Goal: Navigation & Orientation: Understand site structure

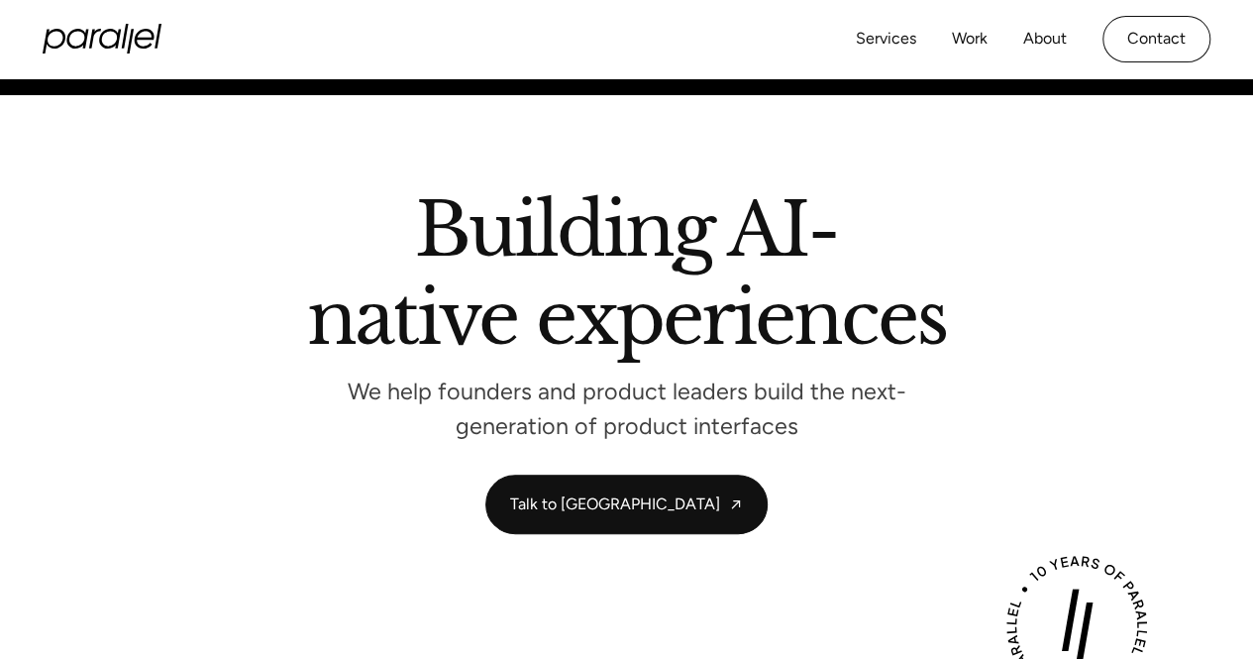
scroll to position [57, 0]
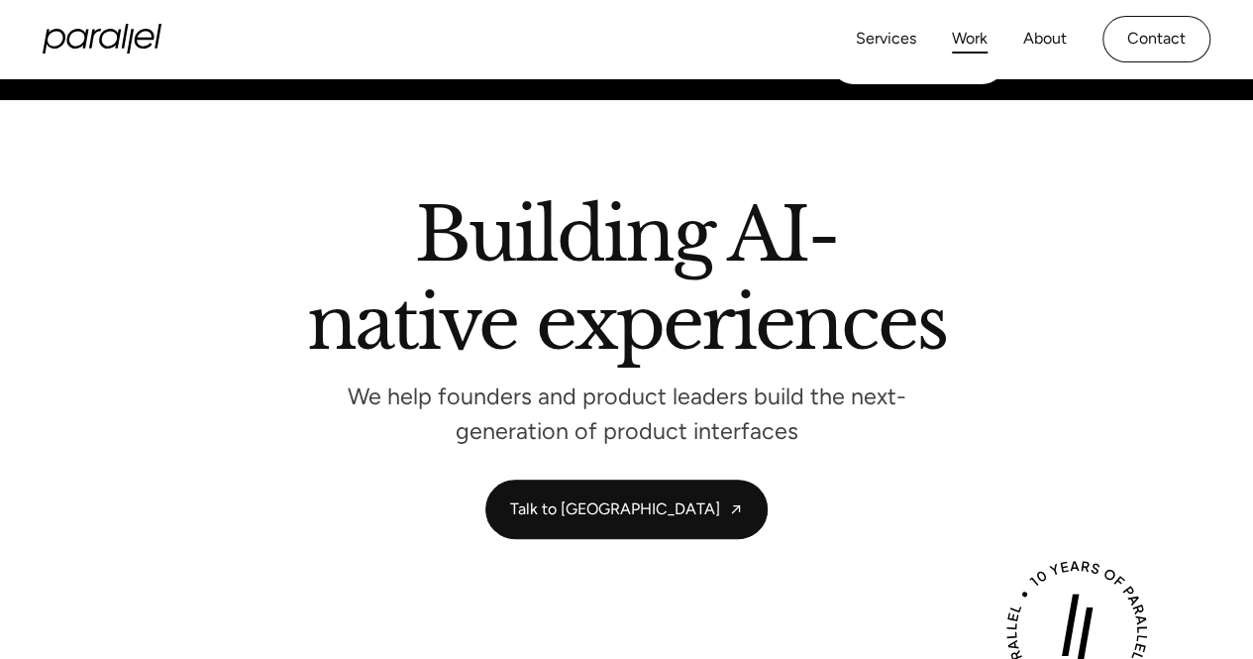
click at [958, 40] on link "Work" at bounding box center [970, 39] width 36 height 29
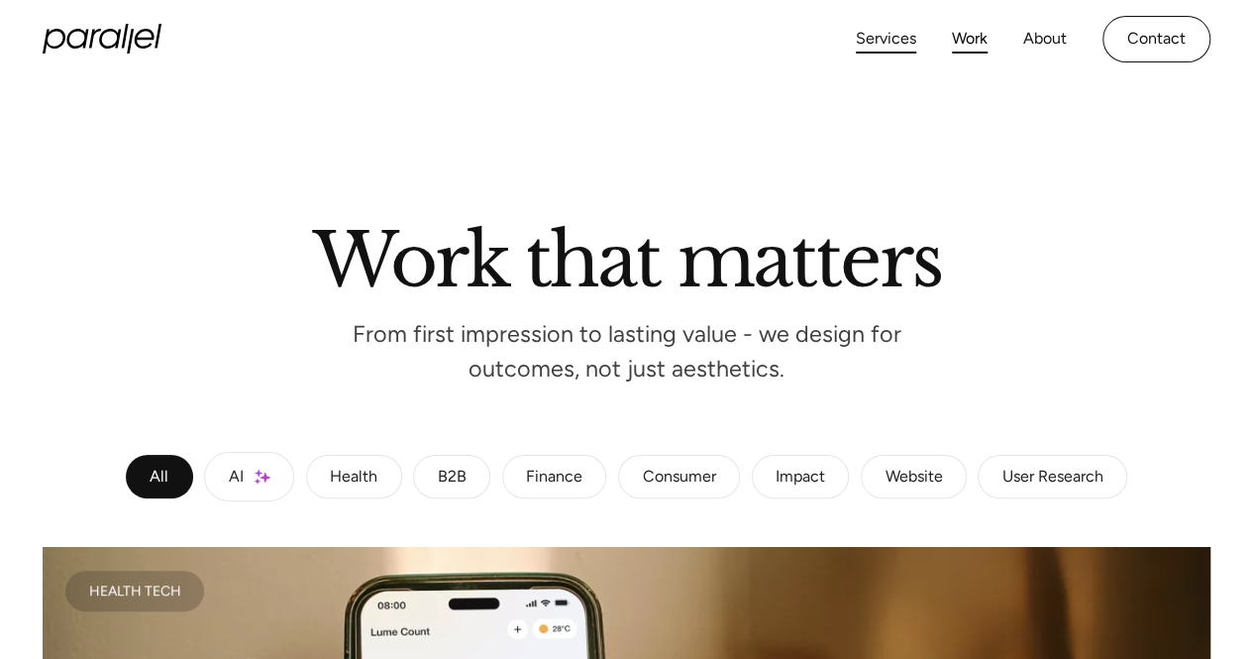
click at [892, 33] on link "Services" at bounding box center [886, 39] width 60 height 29
click at [1058, 35] on link "About" at bounding box center [1045, 39] width 44 height 29
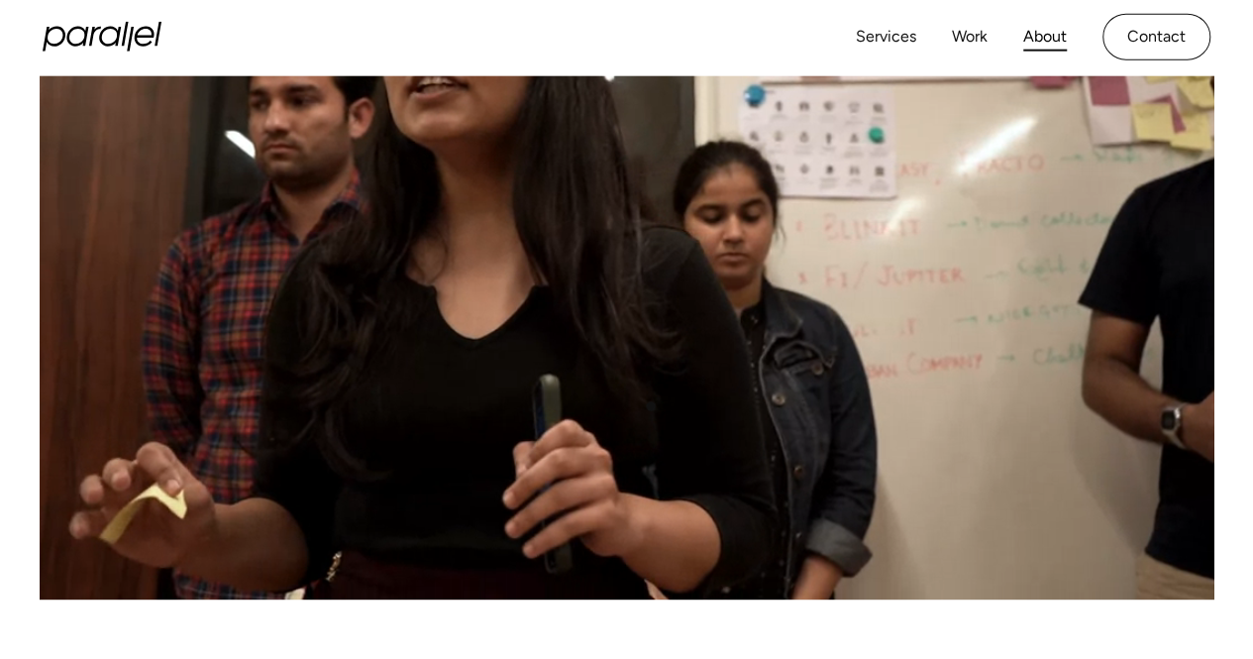
scroll to position [717, 0]
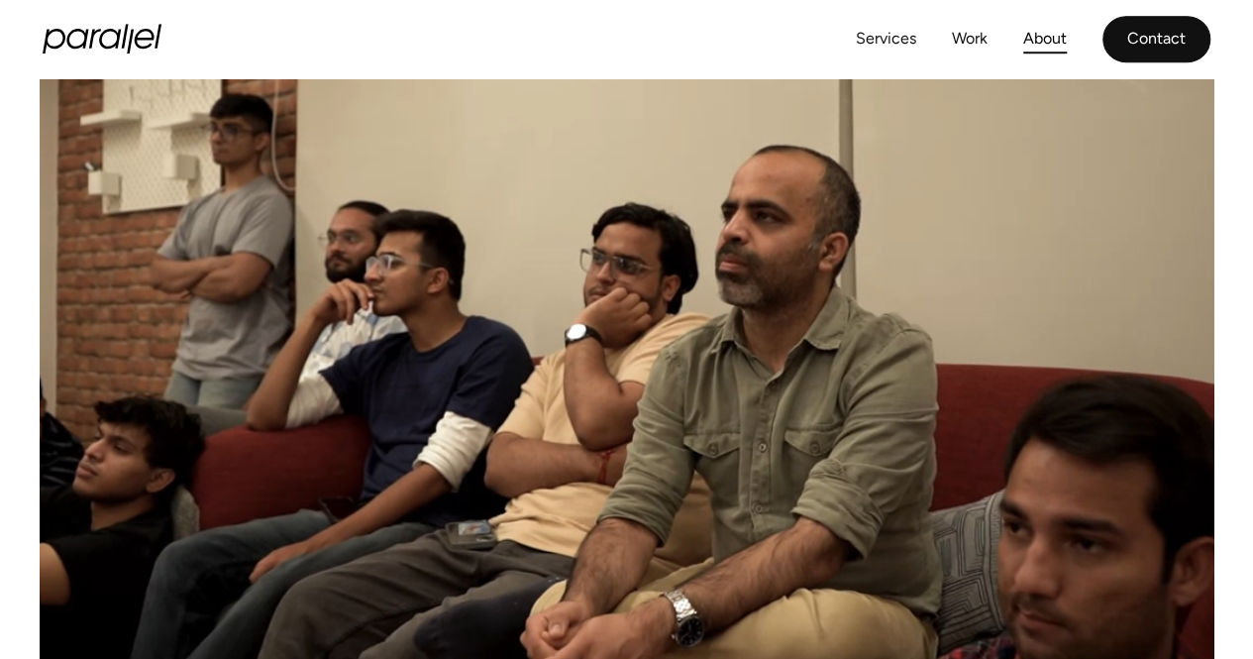
click at [1121, 41] on link "Contact" at bounding box center [1157, 39] width 108 height 47
